Goal: Task Accomplishment & Management: Use online tool/utility

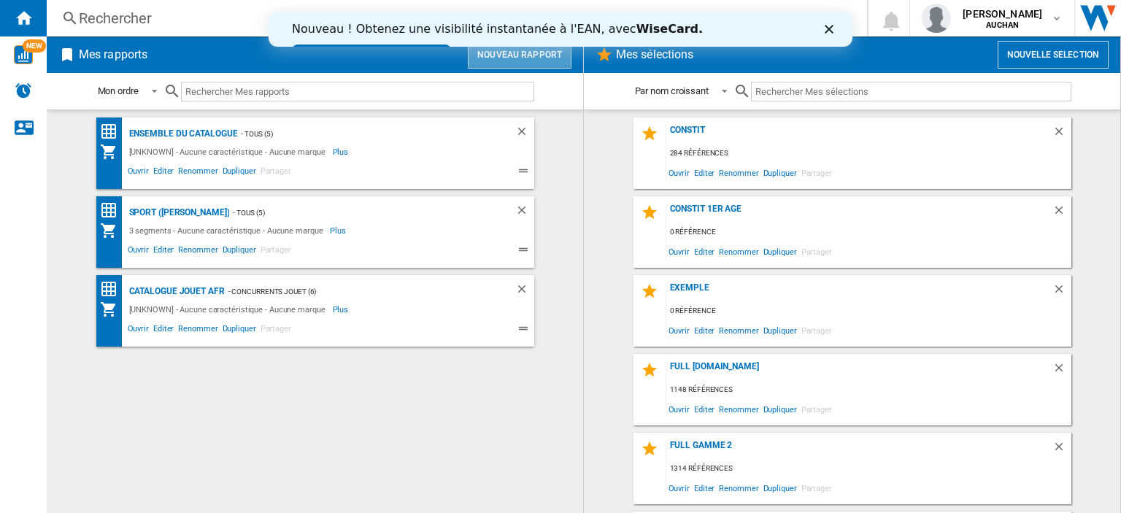
click at [516, 59] on button "Nouveau rapport" at bounding box center [520, 55] width 104 height 28
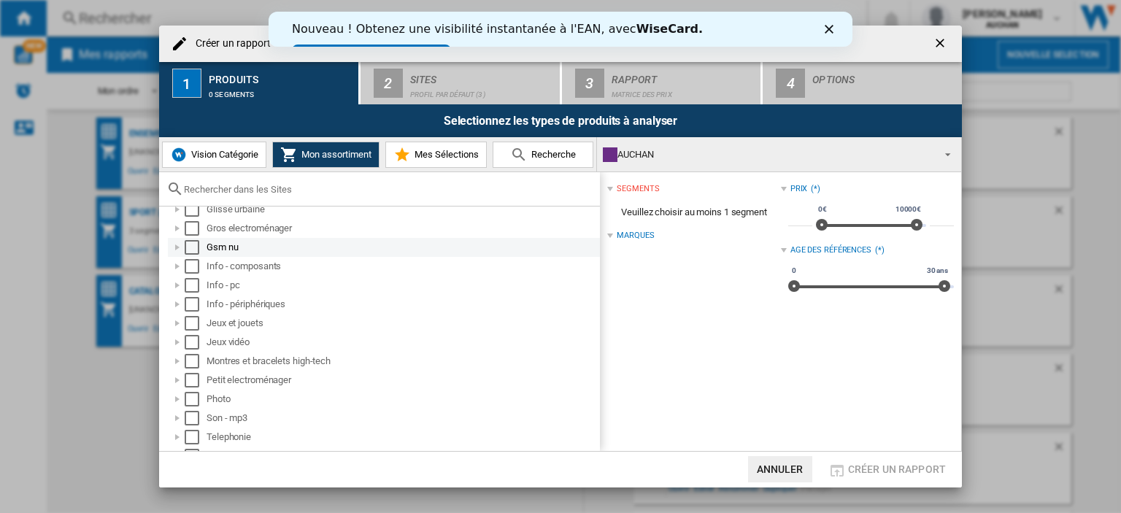
scroll to position [123, 0]
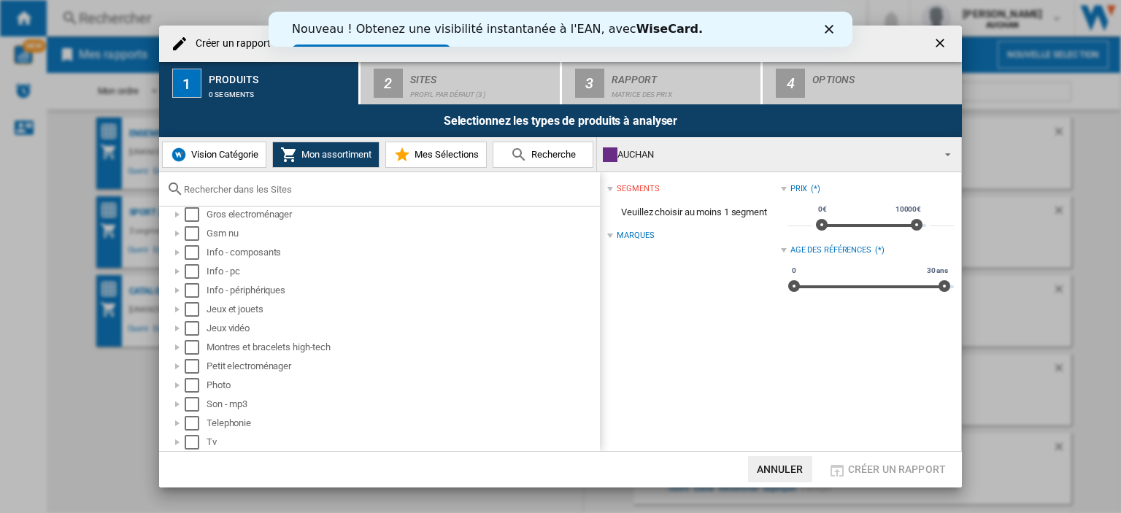
click at [446, 153] on span "Mes Sélections" at bounding box center [445, 154] width 68 height 11
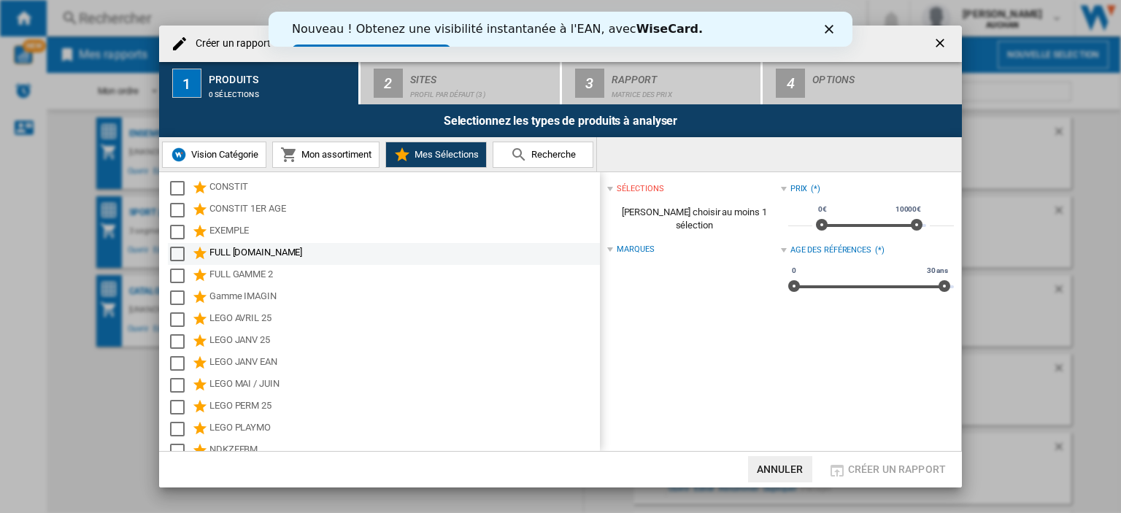
scroll to position [0, 0]
click at [228, 158] on span "Vision Catégorie" at bounding box center [223, 154] width 71 height 11
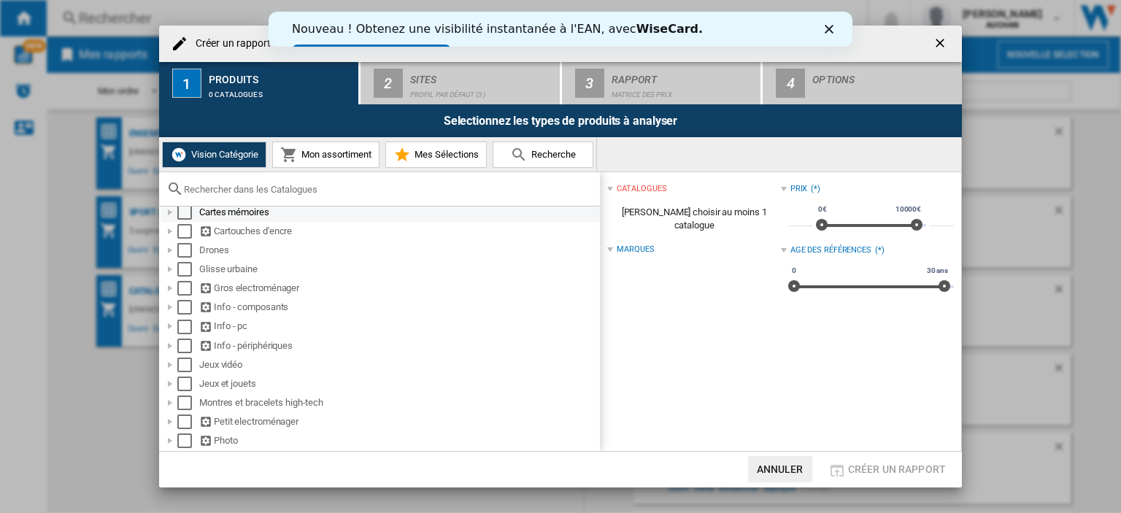
scroll to position [73, 0]
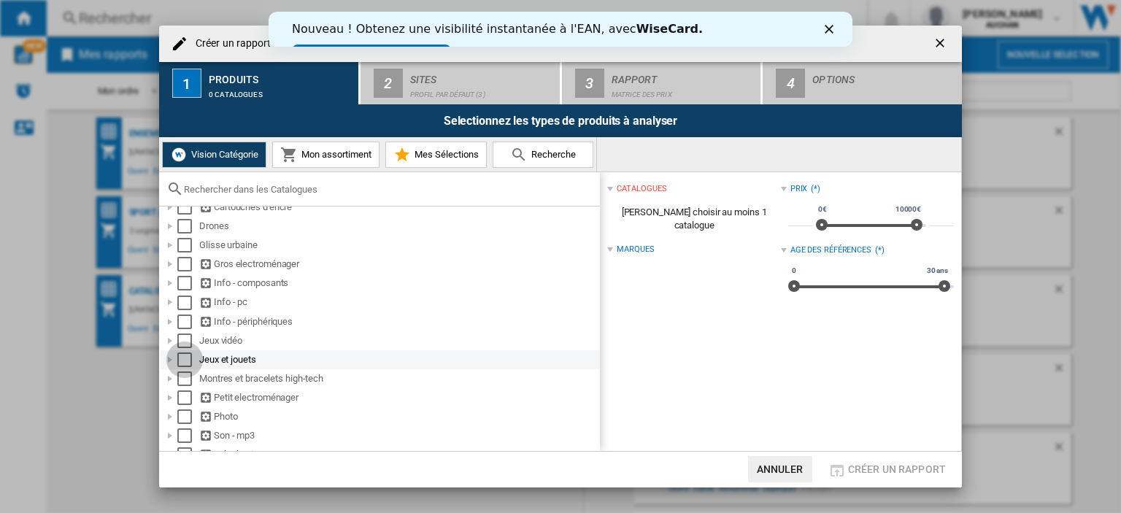
drag, startPoint x: 187, startPoint y: 365, endPoint x: 196, endPoint y: 361, distance: 9.5
click at [185, 364] on div "Select" at bounding box center [184, 359] width 15 height 15
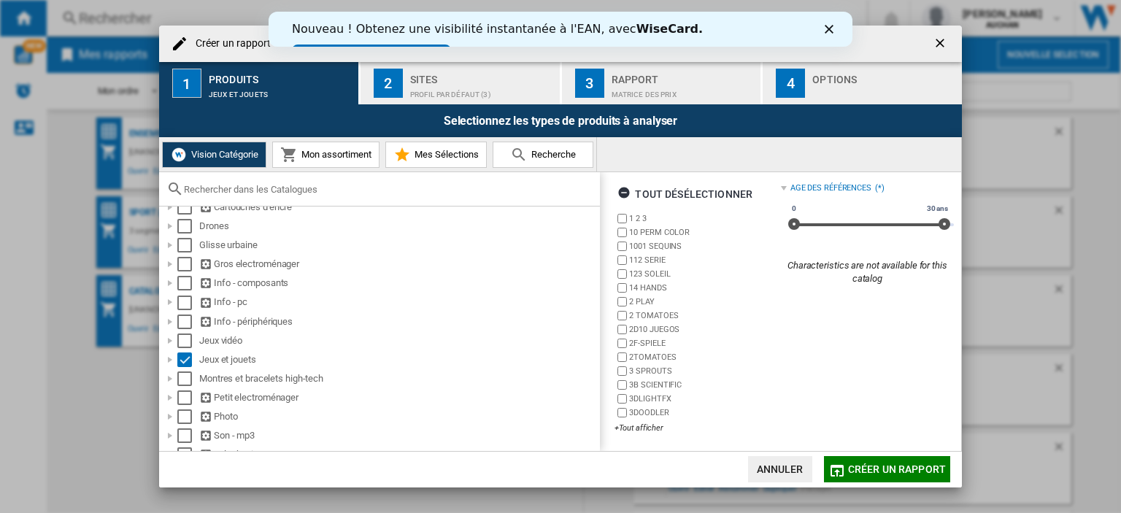
scroll to position [0, 0]
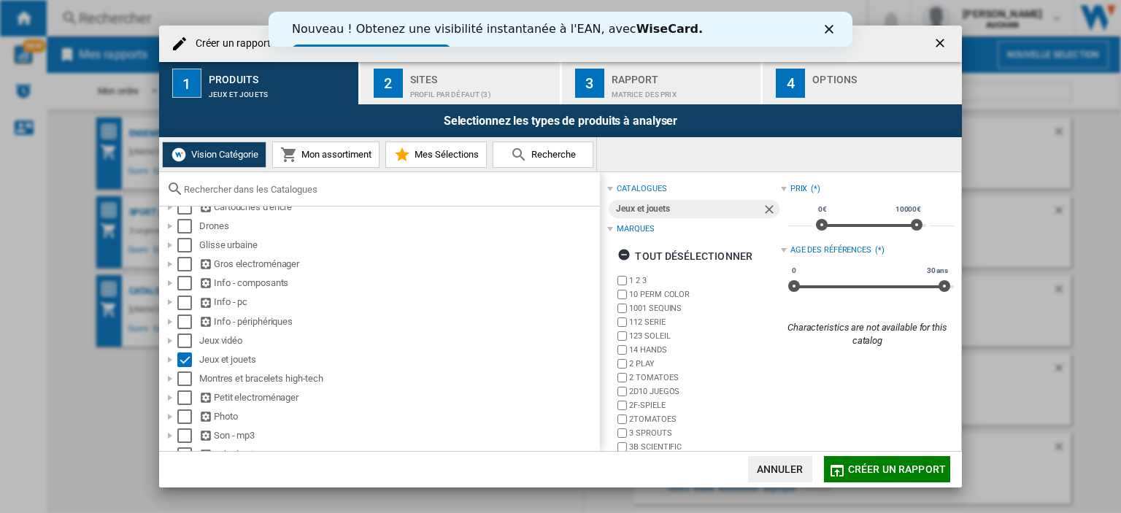
click at [782, 469] on button "Annuler" at bounding box center [780, 469] width 64 height 26
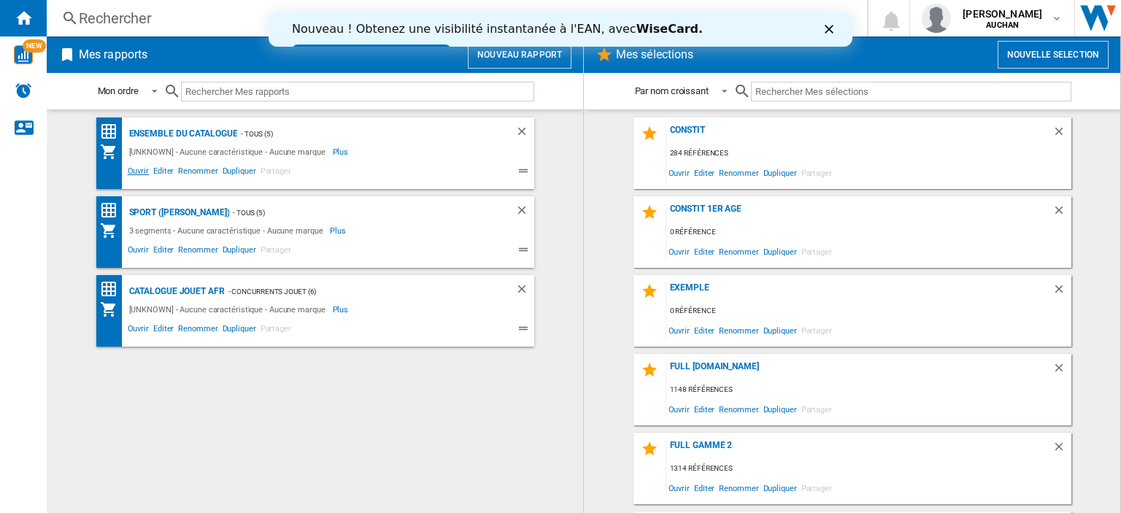
click at [141, 170] on span "Ouvrir" at bounding box center [138, 173] width 26 height 18
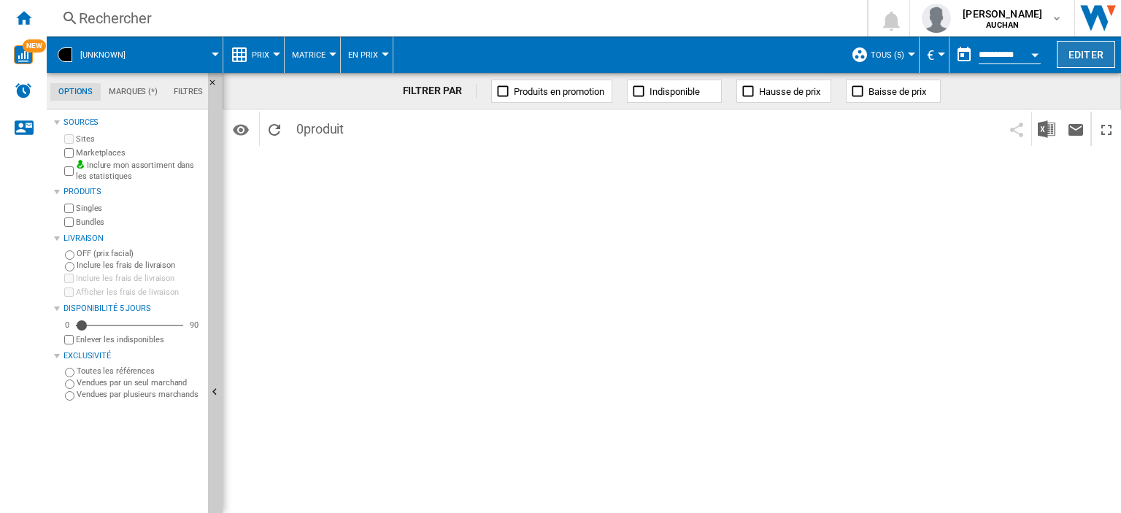
click at [1082, 51] on button "Editer" at bounding box center [1086, 54] width 58 height 27
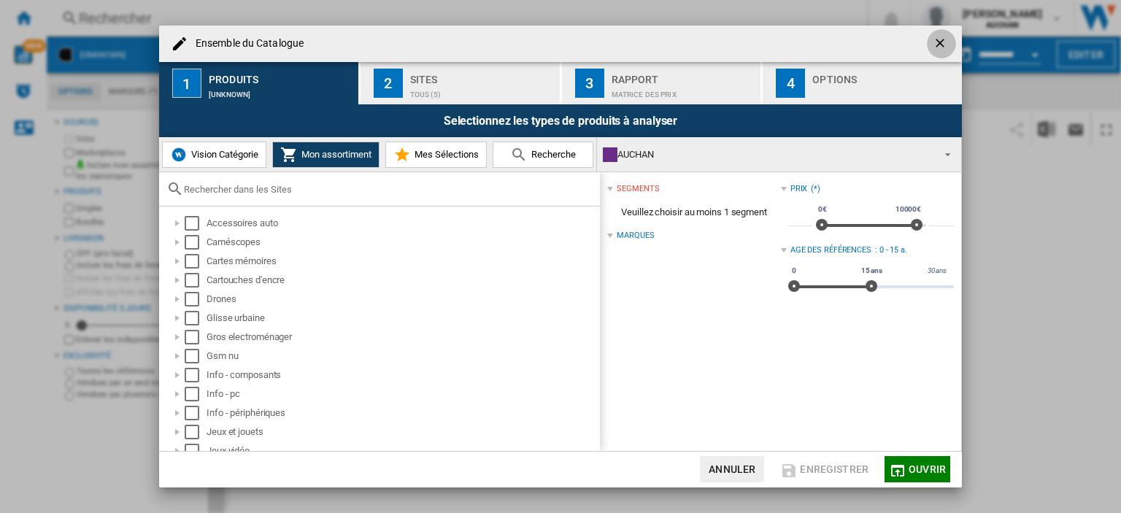
click at [943, 39] on ng-md-icon "getI18NText('BUTTONS.CLOSE_DIALOG')" at bounding box center [941, 45] width 18 height 18
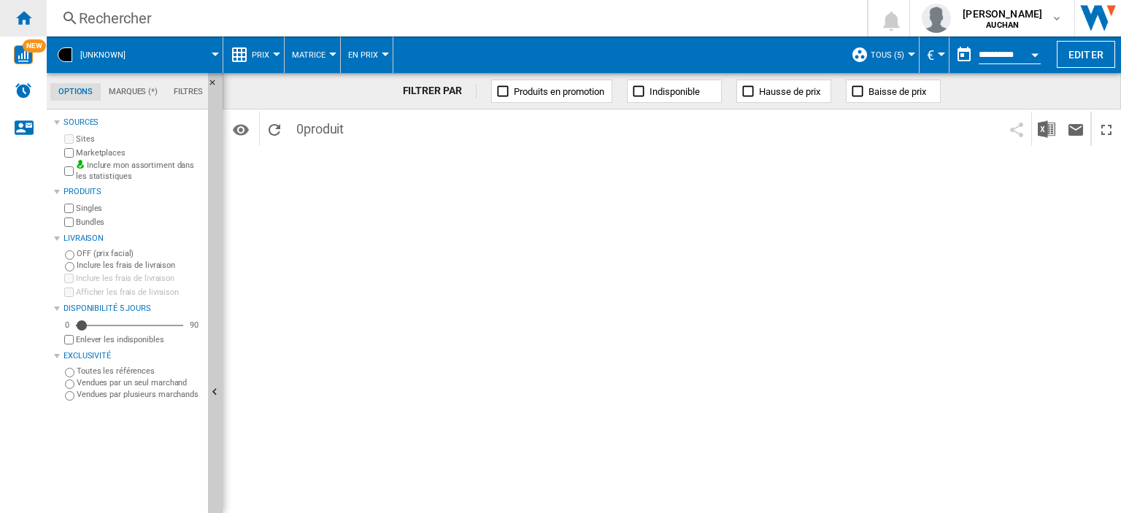
click at [23, 9] on ng-md-icon "Accueil" at bounding box center [24, 18] width 18 height 18
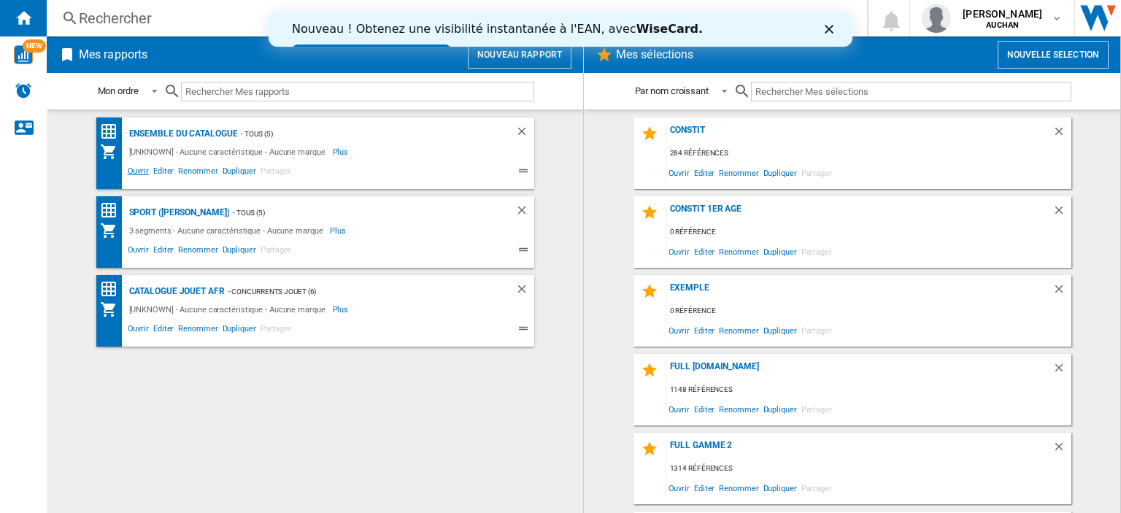
click at [139, 169] on span "Ouvrir" at bounding box center [138, 173] width 26 height 18
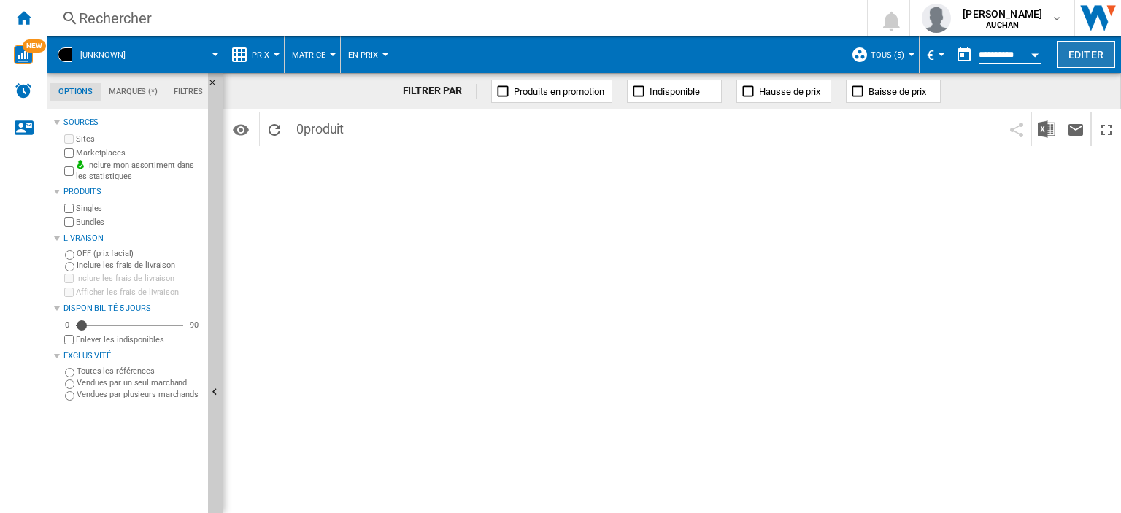
click at [1080, 61] on button "Editer" at bounding box center [1086, 54] width 58 height 27
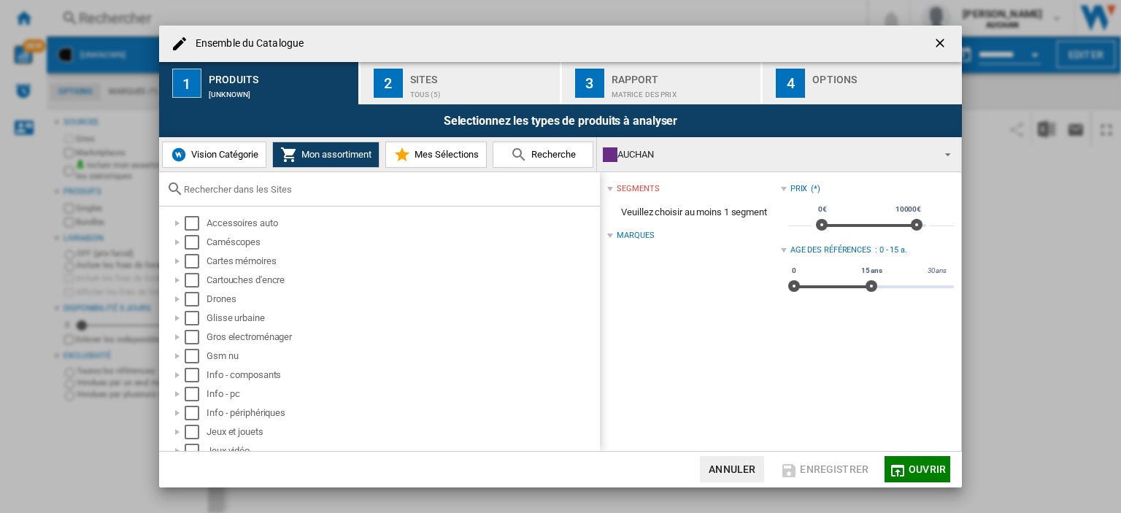
click at [730, 474] on button "Annuler" at bounding box center [732, 469] width 64 height 26
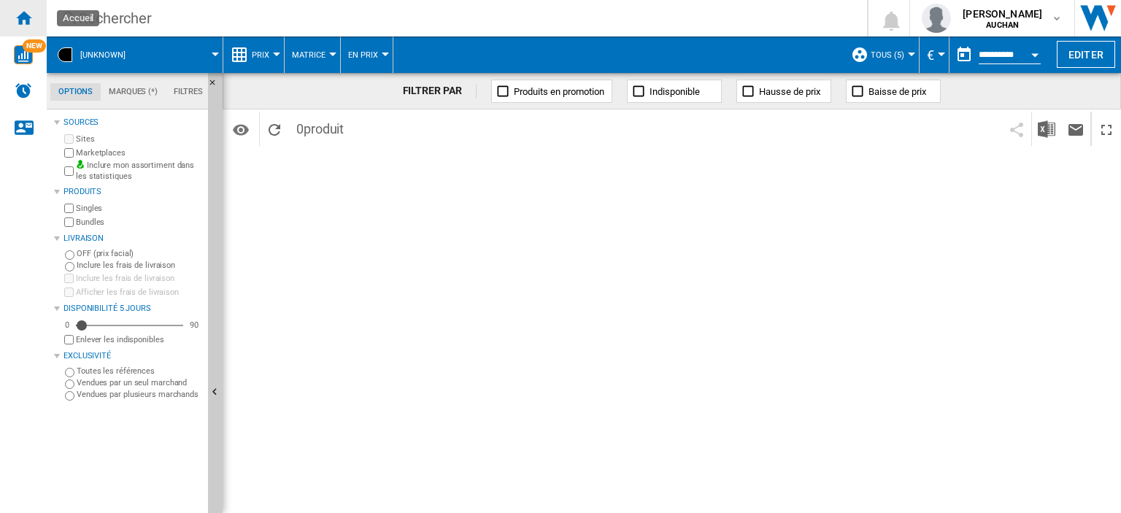
click at [23, 20] on ng-md-icon "Accueil" at bounding box center [24, 18] width 18 height 18
